Goal: Task Accomplishment & Management: Use online tool/utility

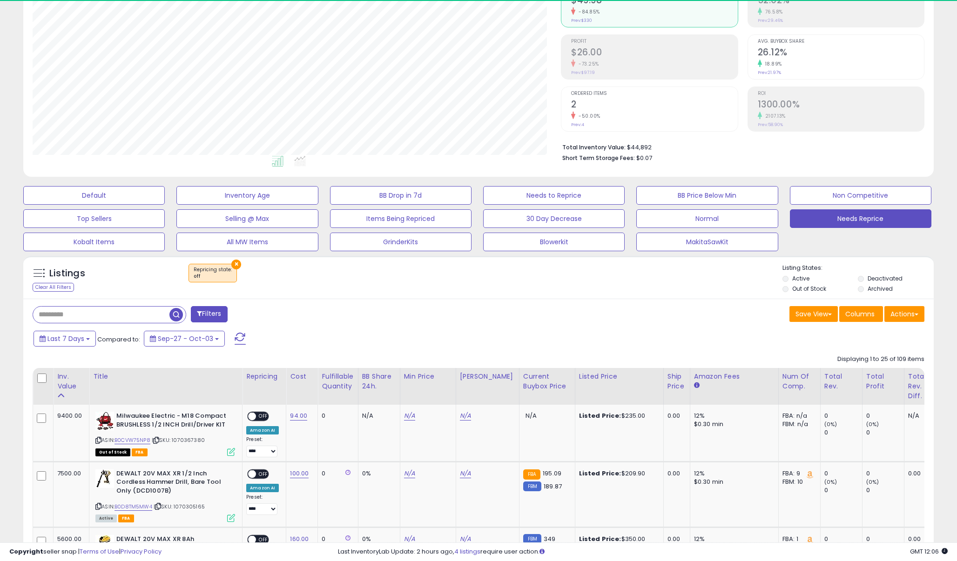
scroll to position [191, 528]
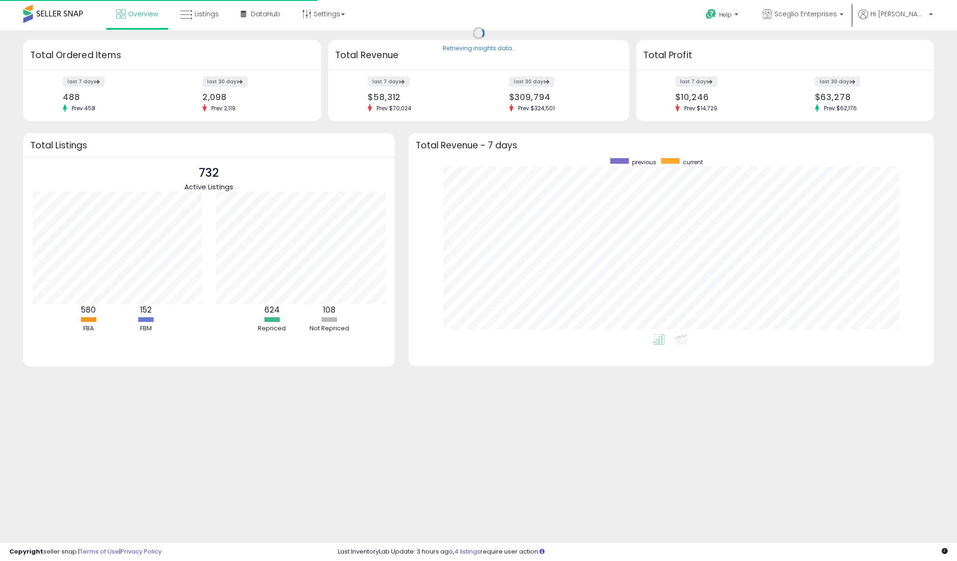
scroll to position [176, 506]
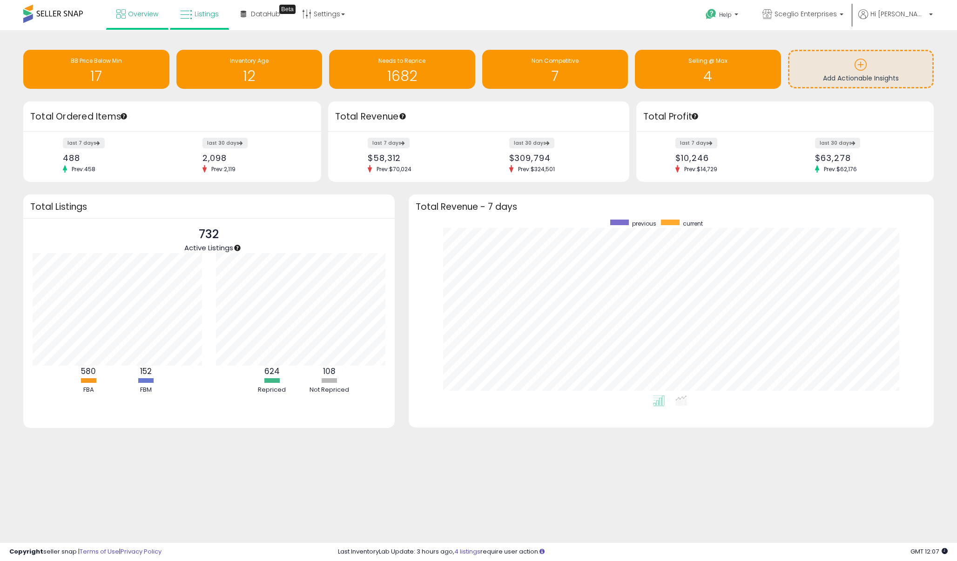
click at [214, 16] on span "Listings" at bounding box center [206, 13] width 24 height 9
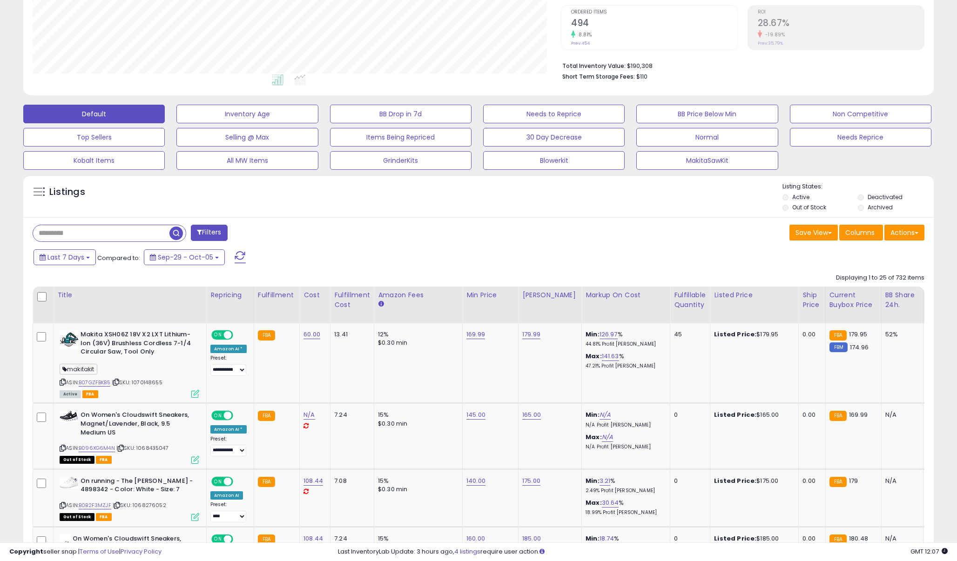
scroll to position [195, 0]
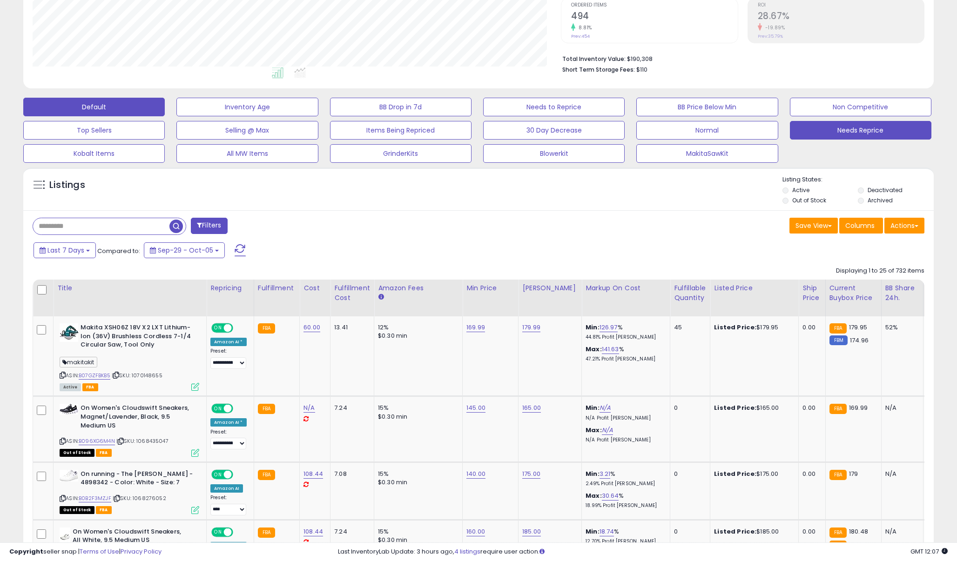
click at [859, 130] on button "Needs Reprice" at bounding box center [860, 130] width 141 height 19
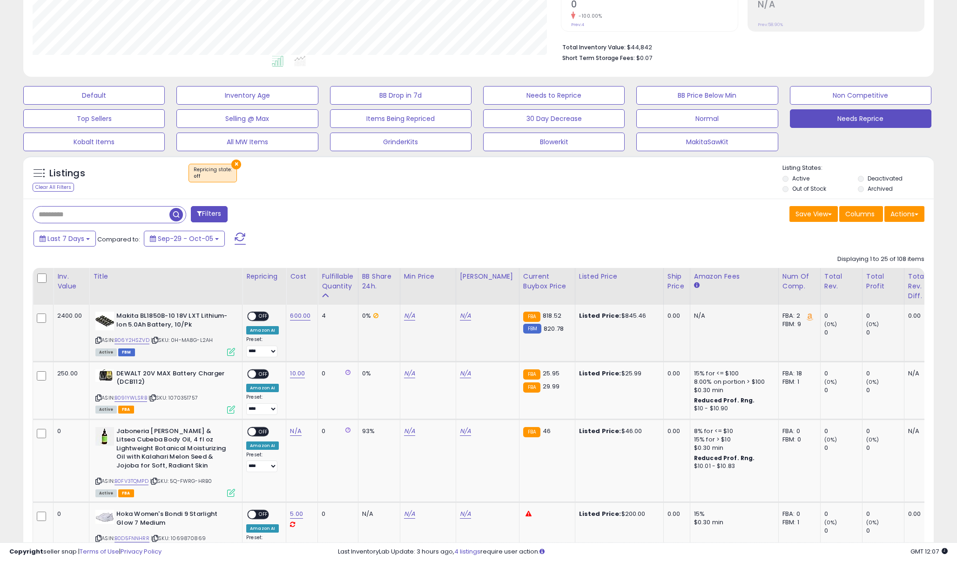
scroll to position [212, 0]
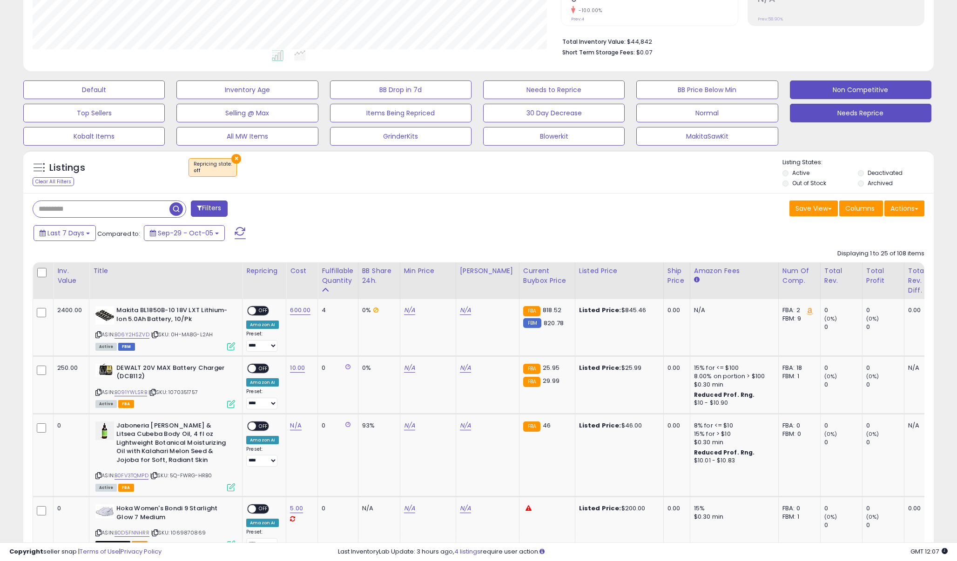
click at [820, 80] on button "Non Competitive" at bounding box center [860, 89] width 141 height 19
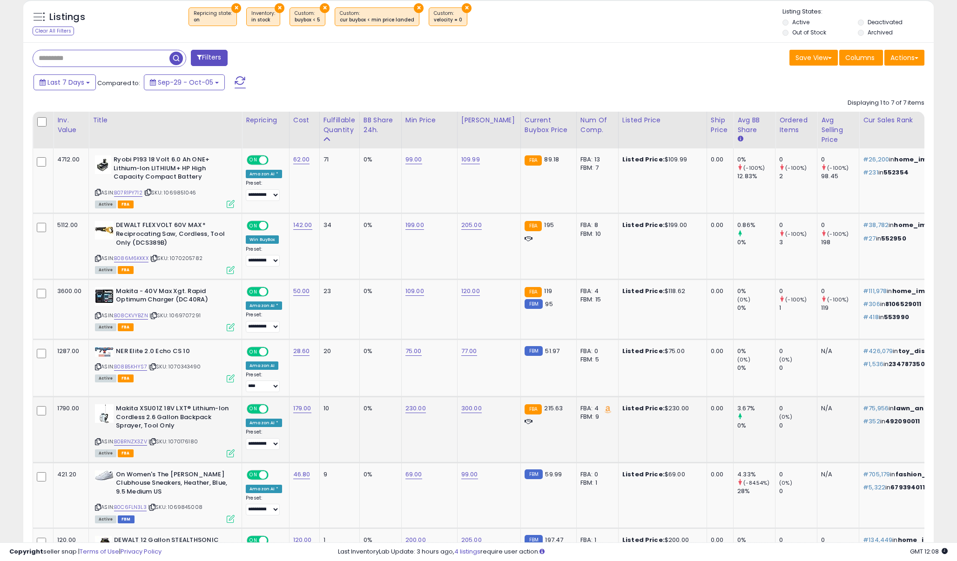
scroll to position [362, 0]
click at [469, 290] on link "120.00" at bounding box center [470, 291] width 19 height 9
click at [443, 265] on input "******" at bounding box center [444, 267] width 83 height 16
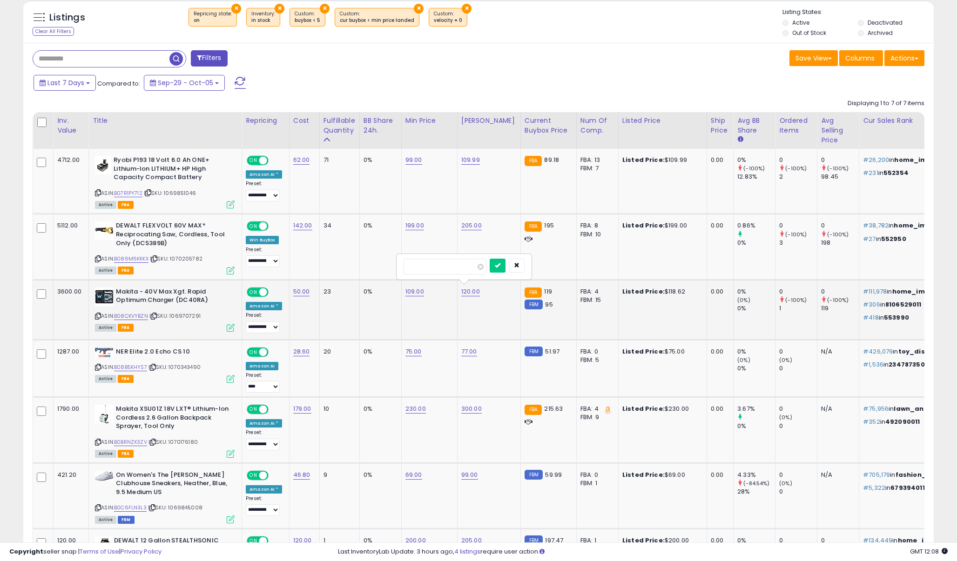
type input "******"
click at [505, 263] on button "submit" at bounding box center [497, 266] width 16 height 14
click at [131, 314] on link "B08CKVYBZN" at bounding box center [131, 316] width 34 height 8
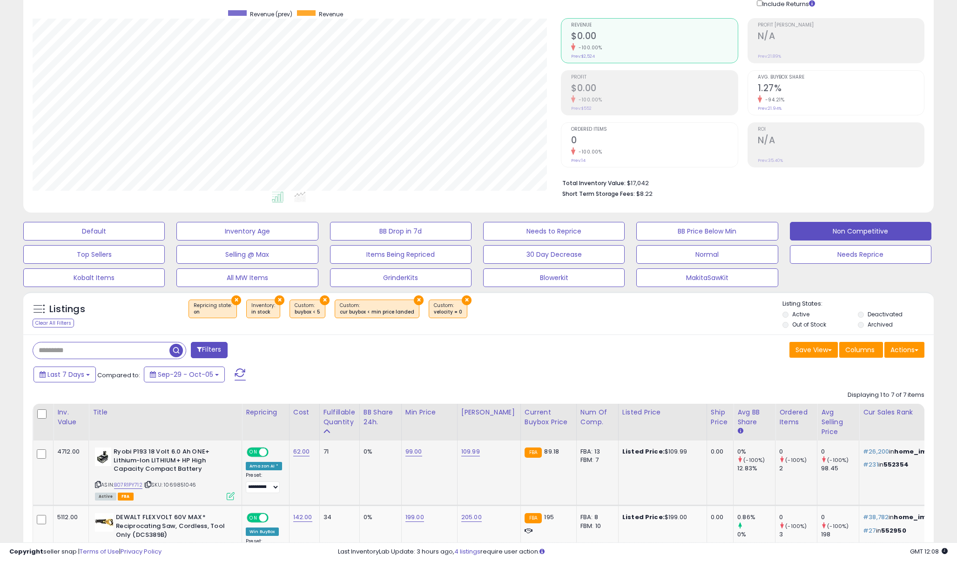
scroll to position [20, 0]
